Goal: Task Accomplishment & Management: Use online tool/utility

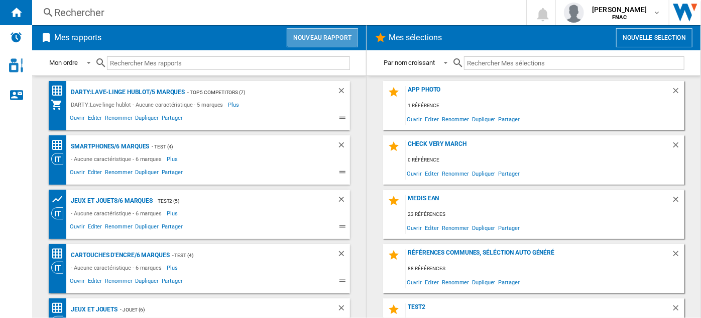
click at [319, 33] on button "Nouveau rapport" at bounding box center [322, 37] width 71 height 19
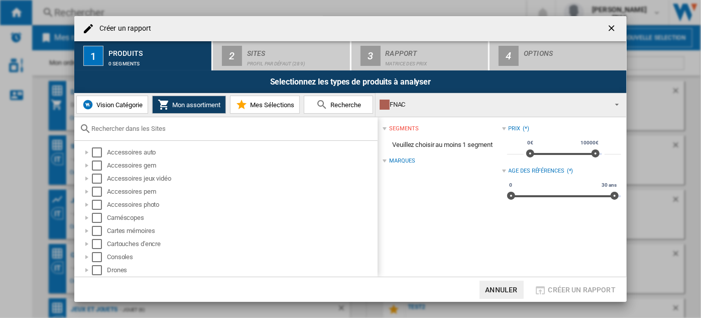
click at [145, 129] on input "text" at bounding box center [231, 129] width 281 height 8
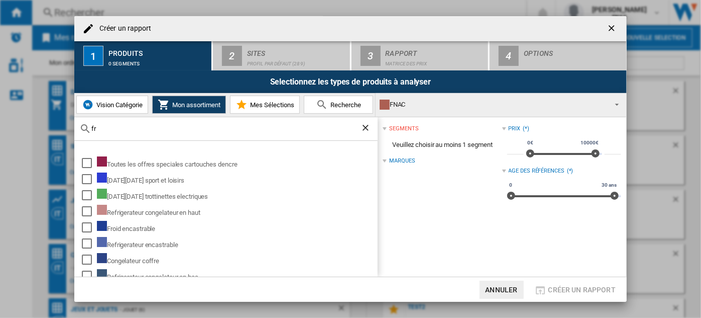
type input "fr"
click at [123, 106] on span "Vision Catégorie" at bounding box center [118, 105] width 49 height 8
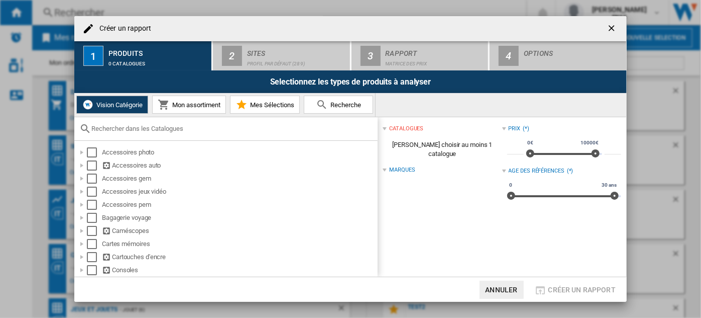
click at [127, 131] on input "text" at bounding box center [231, 129] width 281 height 8
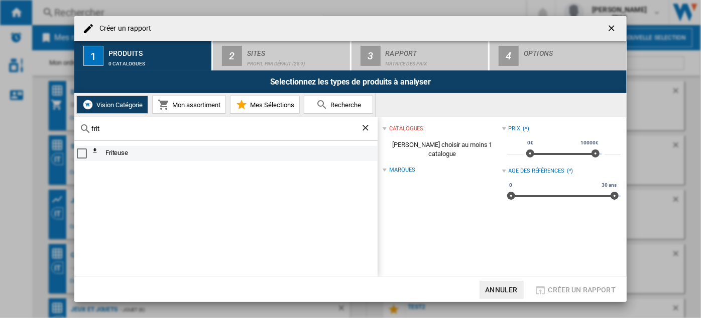
type input "frit"
click at [81, 154] on div "Select" at bounding box center [82, 153] width 10 height 10
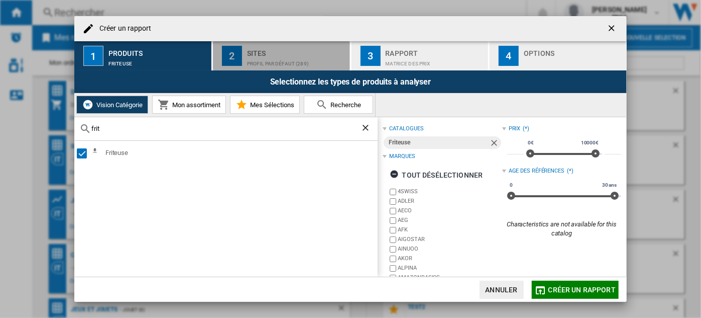
click at [290, 53] on div "Sites" at bounding box center [296, 50] width 99 height 11
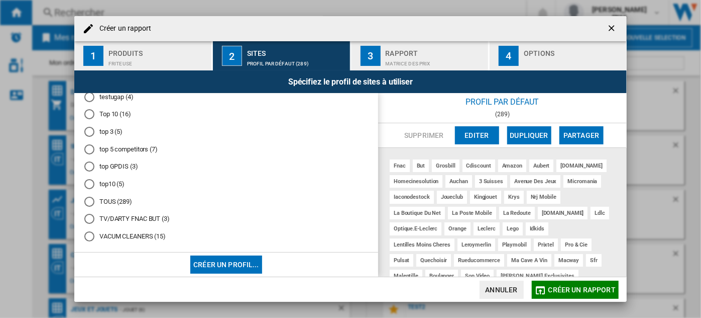
scroll to position [431, 0]
click at [106, 187] on md-radio-button "top10 (5)" at bounding box center [226, 182] width 284 height 10
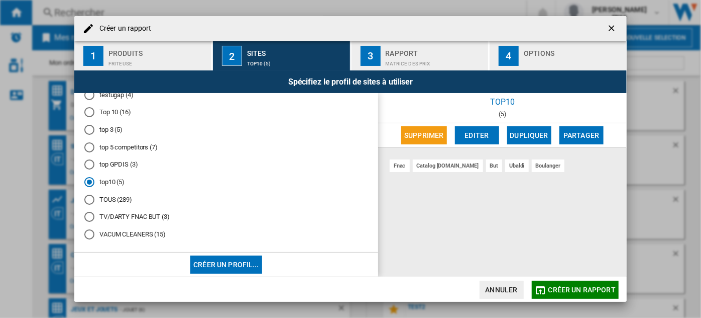
click at [112, 135] on md-radio-button "top 3 (5)" at bounding box center [226, 130] width 284 height 10
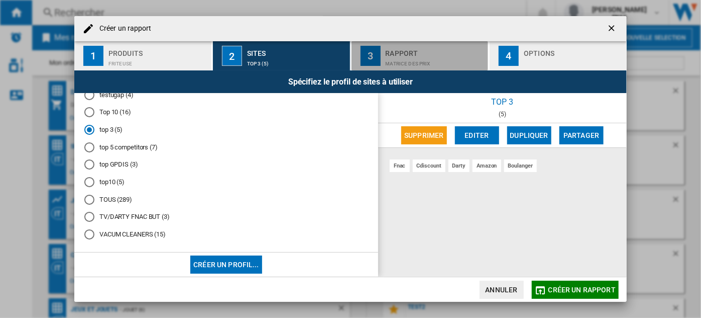
click at [435, 45] on div "Rapport" at bounding box center [435, 50] width 99 height 11
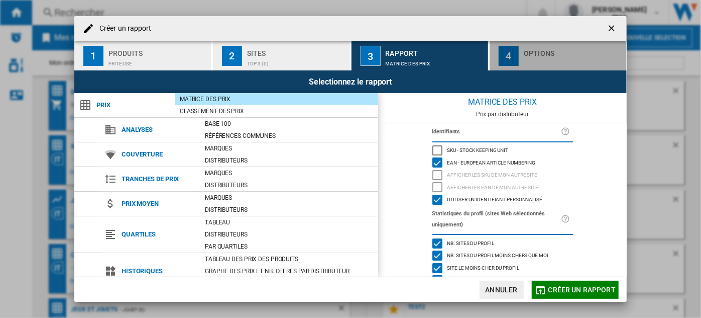
click at [555, 49] on div "Options" at bounding box center [573, 50] width 99 height 11
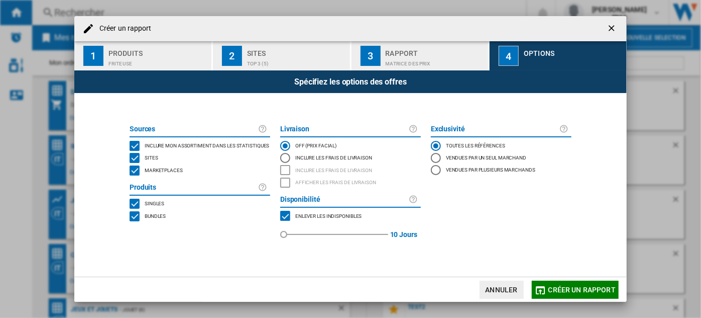
click at [155, 174] on div "Marketplaces" at bounding box center [162, 170] width 41 height 10
click at [154, 215] on span "Bundles" at bounding box center [155, 215] width 21 height 7
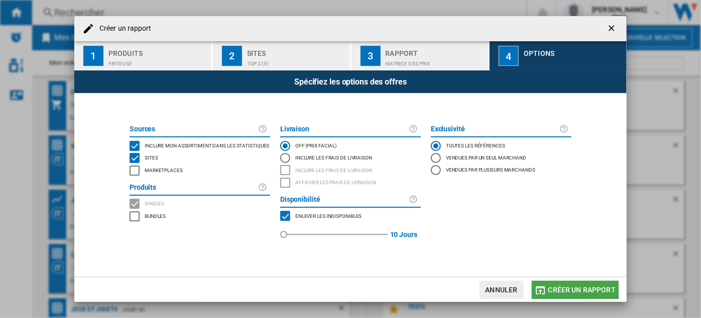
click at [563, 286] on span "Créer un rapport" at bounding box center [582, 289] width 67 height 8
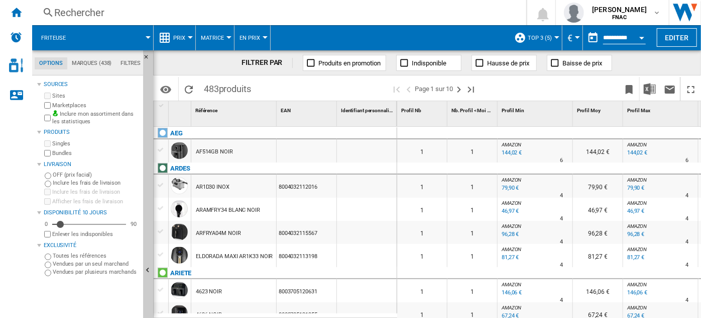
click at [186, 45] on button "Prix" at bounding box center [181, 37] width 17 height 25
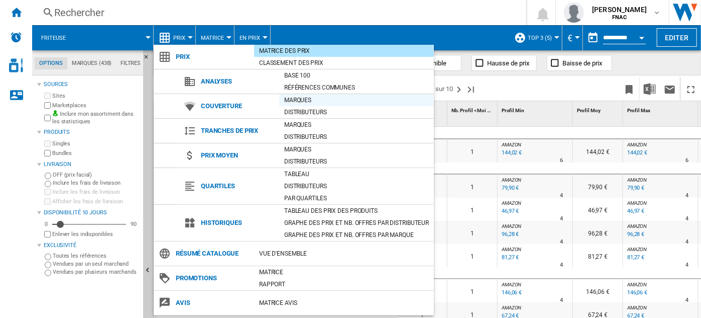
click at [302, 98] on div "Marques" at bounding box center [356, 100] width 155 height 10
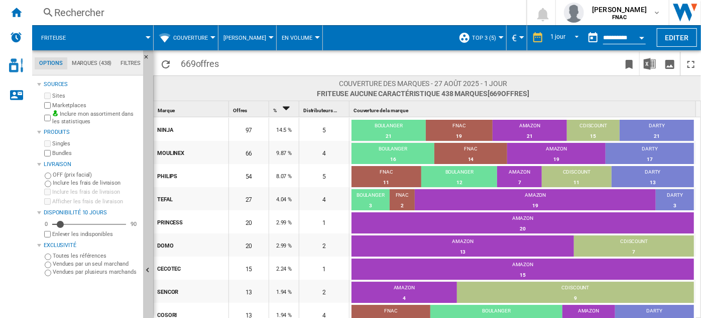
click at [247, 111] on div "Offres 1" at bounding box center [250, 109] width 38 height 16
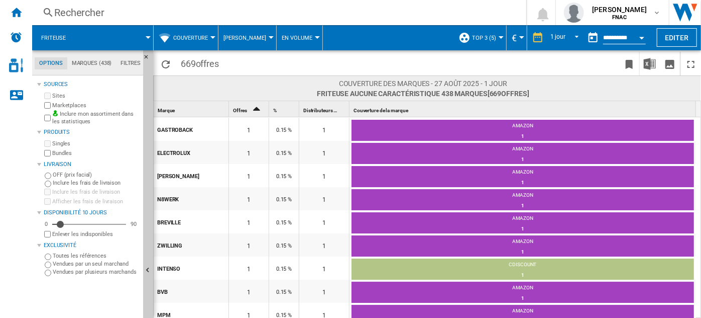
click at [247, 111] on div "Offres 1" at bounding box center [250, 109] width 38 height 16
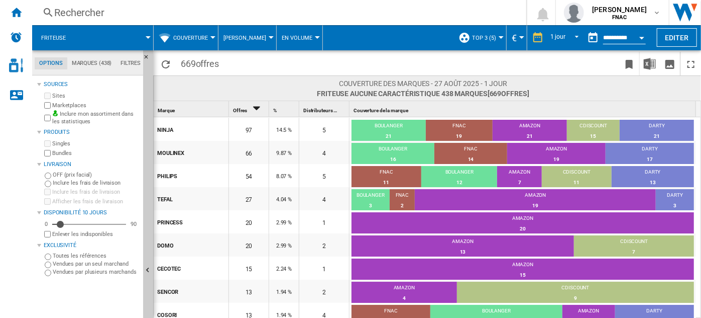
click at [639, 37] on button "Open calendar" at bounding box center [642, 36] width 18 height 18
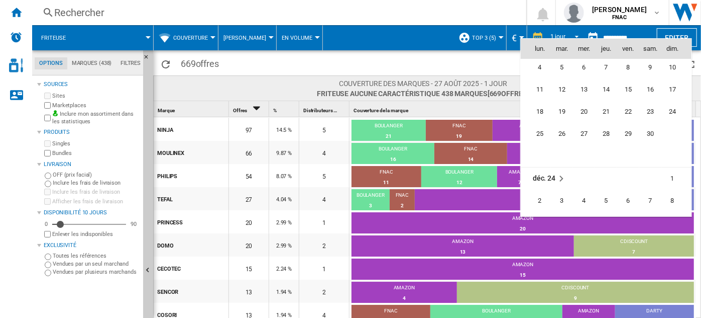
scroll to position [3621, 0]
click at [541, 200] on span "2" at bounding box center [540, 200] width 20 height 20
type input "**********"
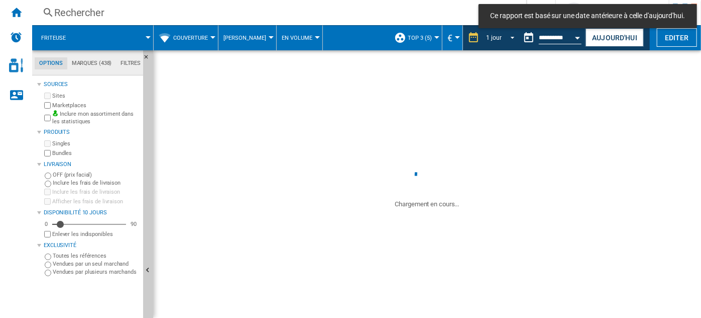
click at [515, 44] on md-select-value "1 jour" at bounding box center [502, 37] width 34 height 15
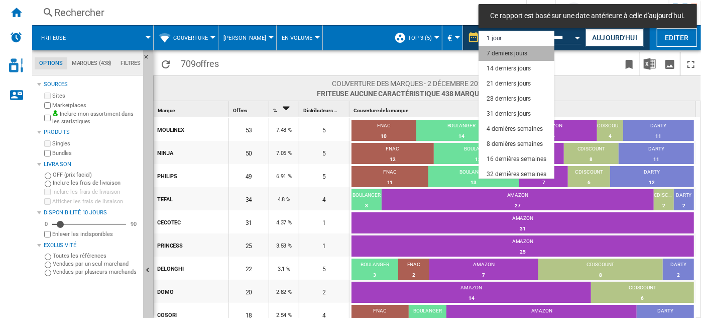
click at [509, 54] on div "7 derniers jours" at bounding box center [507, 53] width 41 height 9
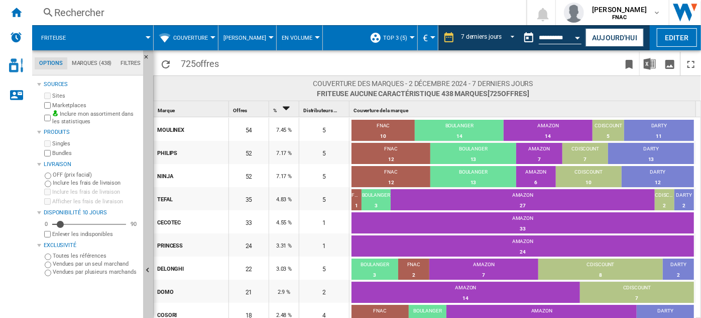
click at [298, 35] on span "En volume" at bounding box center [297, 38] width 31 height 7
click at [298, 34] on md-backdrop at bounding box center [350, 159] width 701 height 318
click at [202, 33] on button "Couverture" at bounding box center [193, 37] width 40 height 25
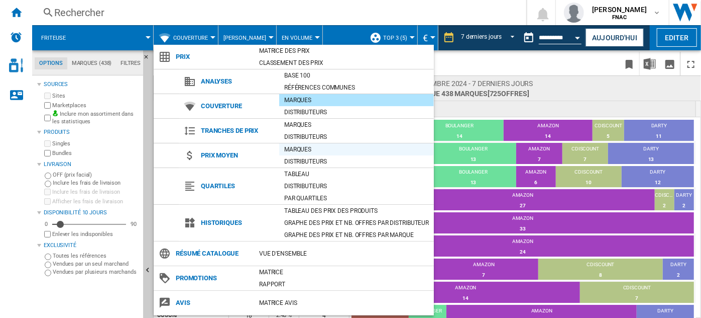
click at [310, 146] on div "Marques" at bounding box center [356, 149] width 155 height 10
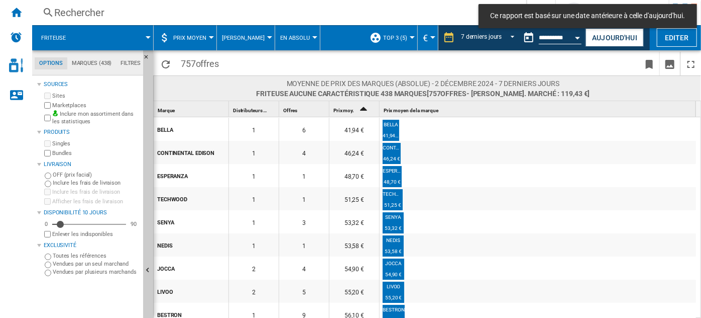
click at [366, 110] on icon "Sort Ascending" at bounding box center [363, 108] width 17 height 14
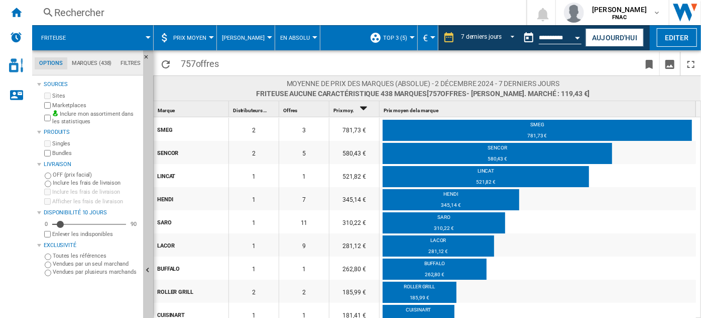
click at [303, 109] on div "Offres 1" at bounding box center [305, 109] width 48 height 16
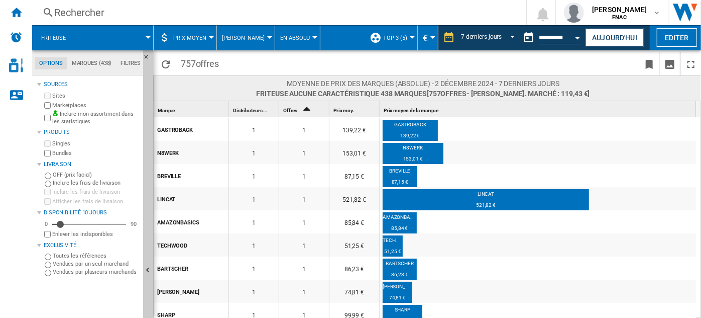
click at [303, 109] on icon "Sort Ascending" at bounding box center [306, 108] width 17 height 14
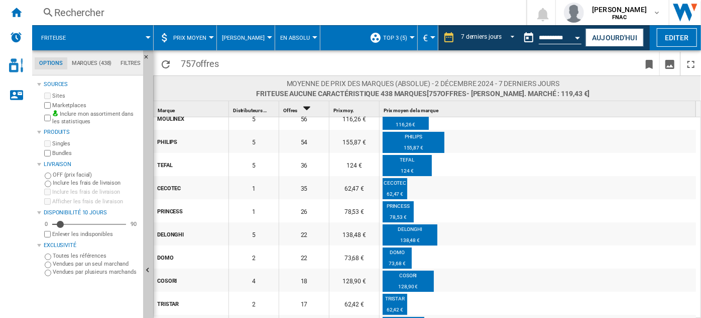
scroll to position [57, 0]
